Goal: Task Accomplishment & Management: Use online tool/utility

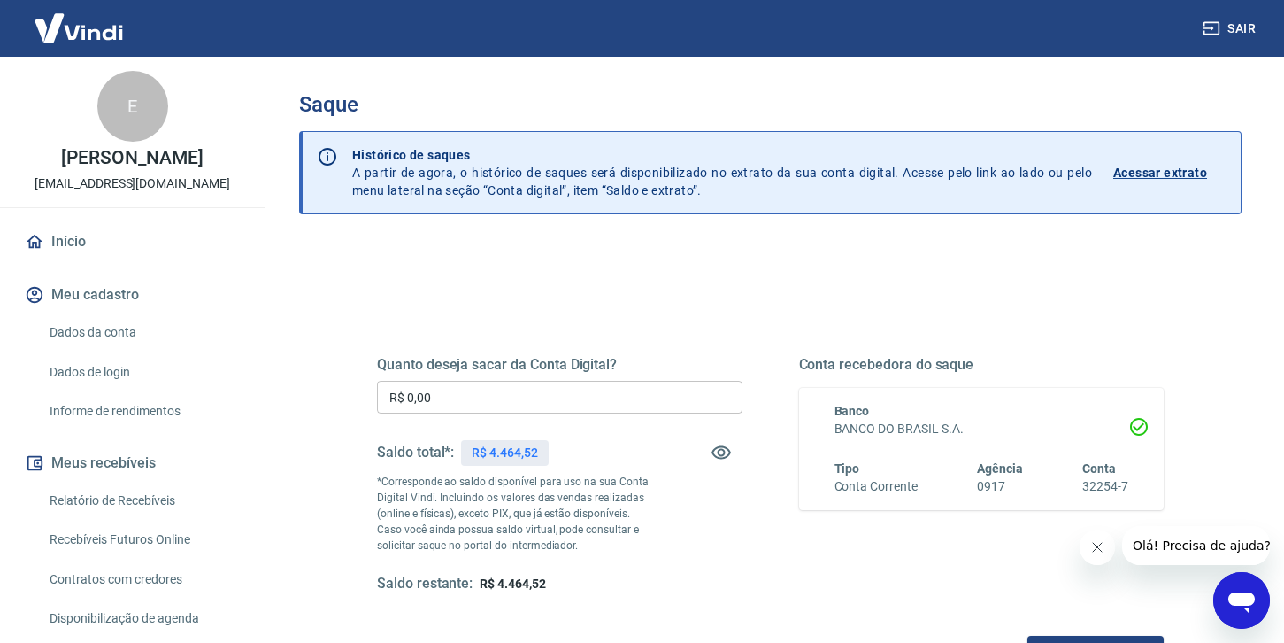
click at [483, 398] on input "R$ 0,00" at bounding box center [560, 397] width 366 height 33
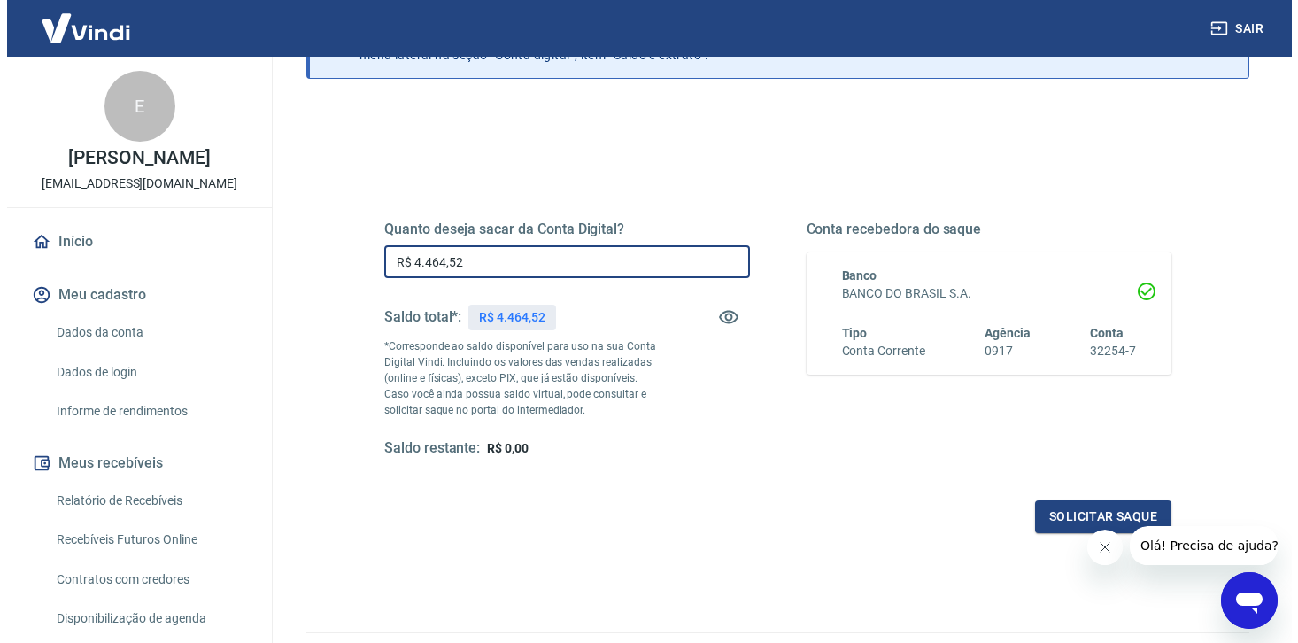
scroll to position [158, 0]
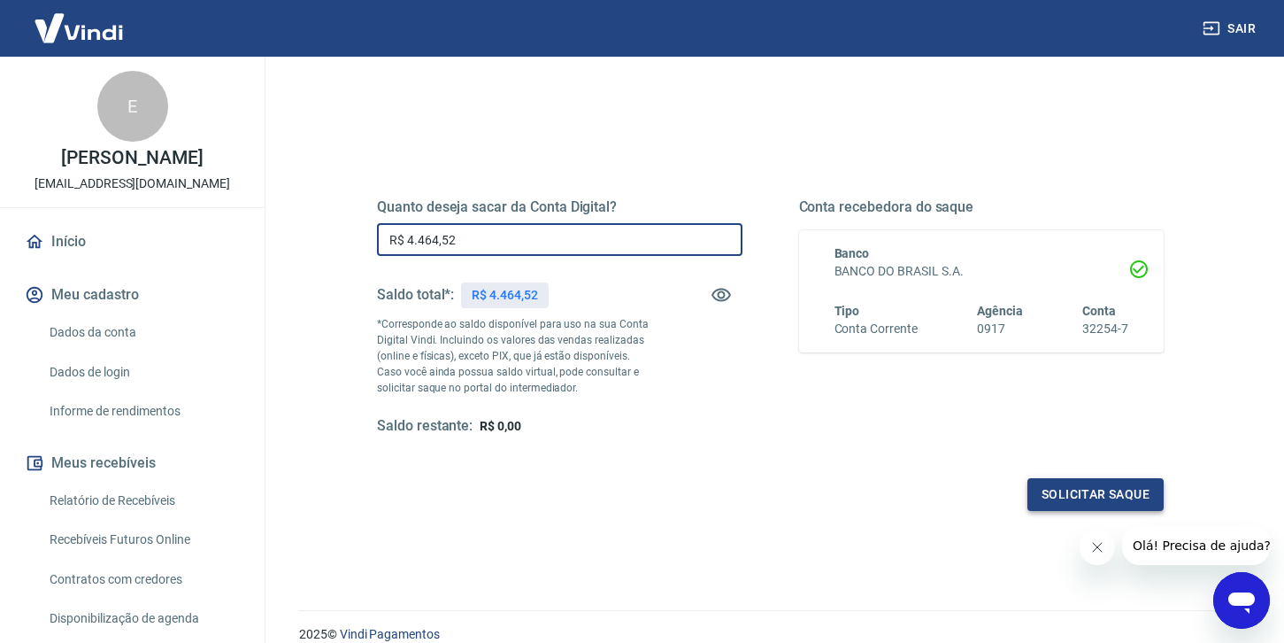
type input "R$ 4.464,52"
click at [1073, 496] on button "Solicitar saque" at bounding box center [1096, 494] width 136 height 33
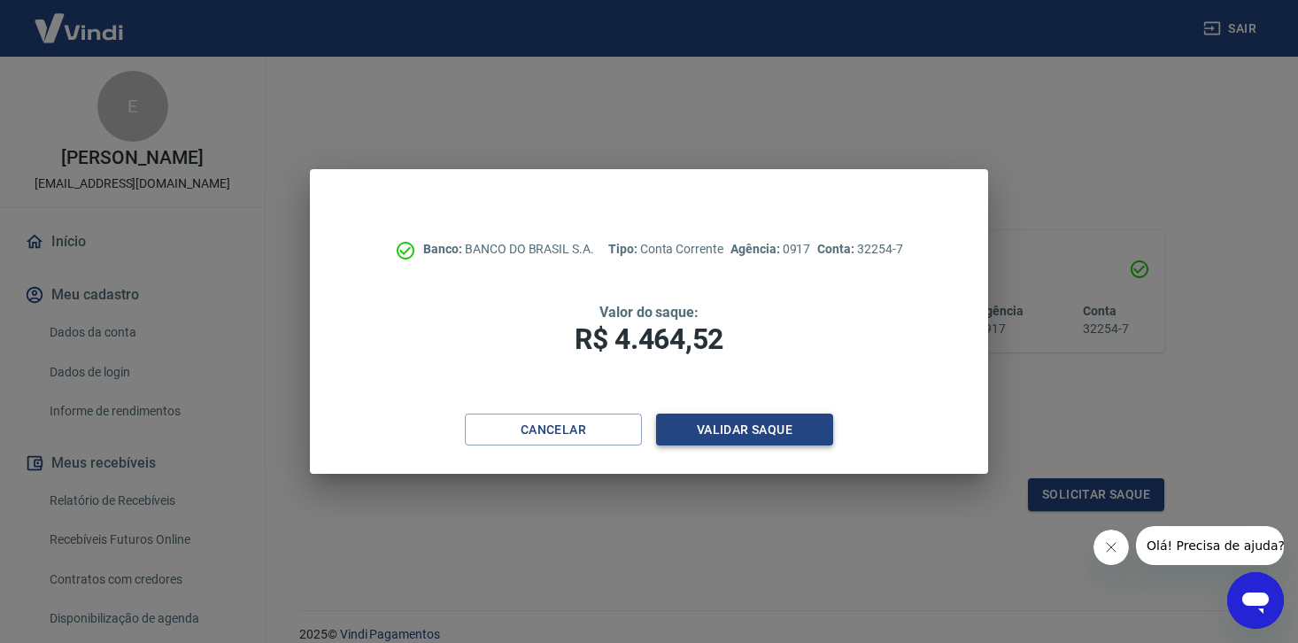
click at [704, 426] on button "Validar saque" at bounding box center [744, 429] width 177 height 33
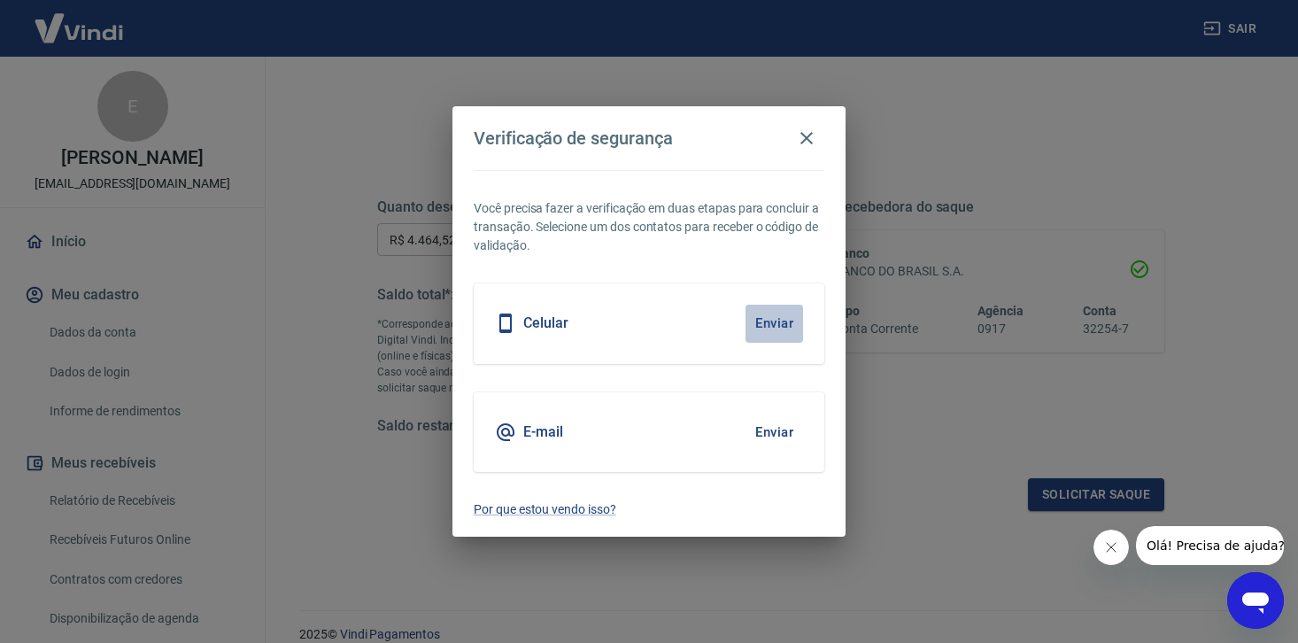
click at [783, 322] on button "Enviar" at bounding box center [774, 322] width 58 height 37
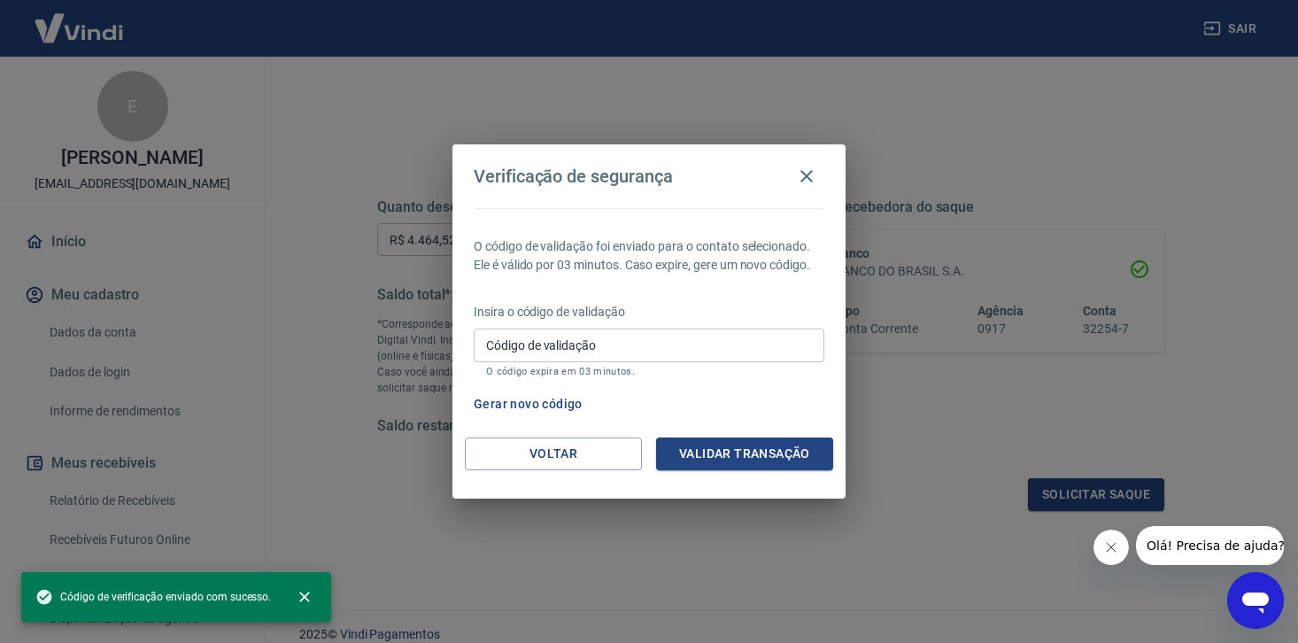
click at [575, 344] on input "Código de validação" at bounding box center [649, 344] width 350 height 33
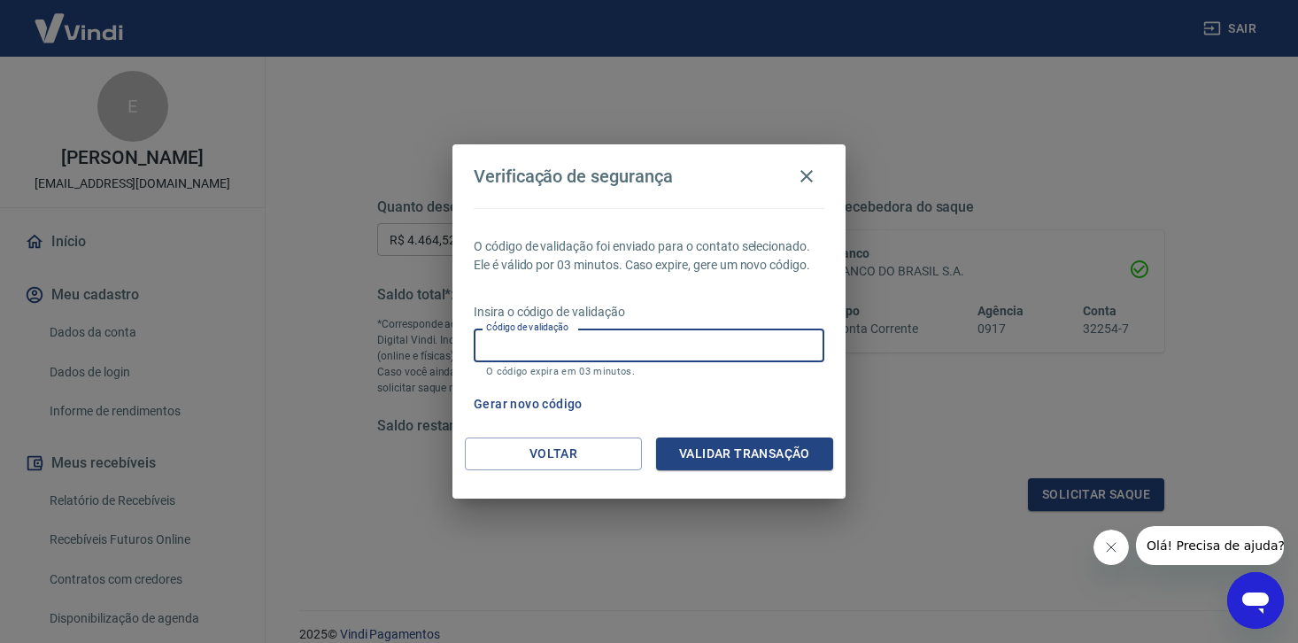
click at [577, 347] on input "Código de validação" at bounding box center [649, 344] width 350 height 33
type input "962088"
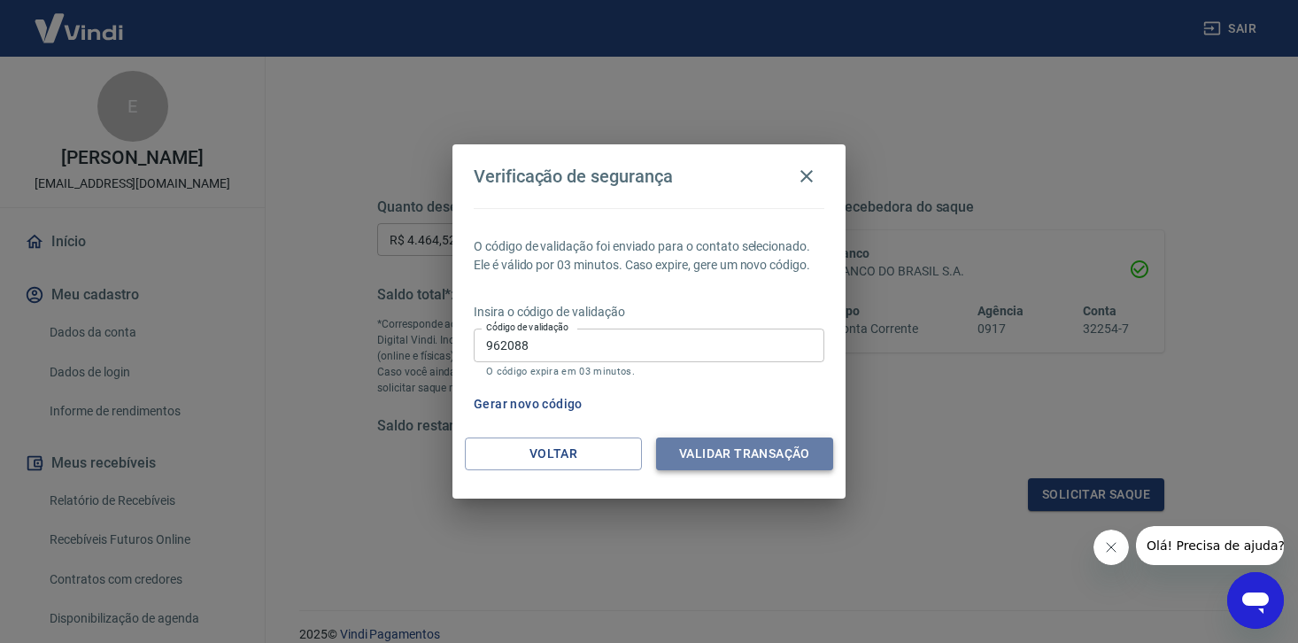
click at [729, 457] on button "Validar transação" at bounding box center [744, 453] width 177 height 33
